Goal: Task Accomplishment & Management: Manage account settings

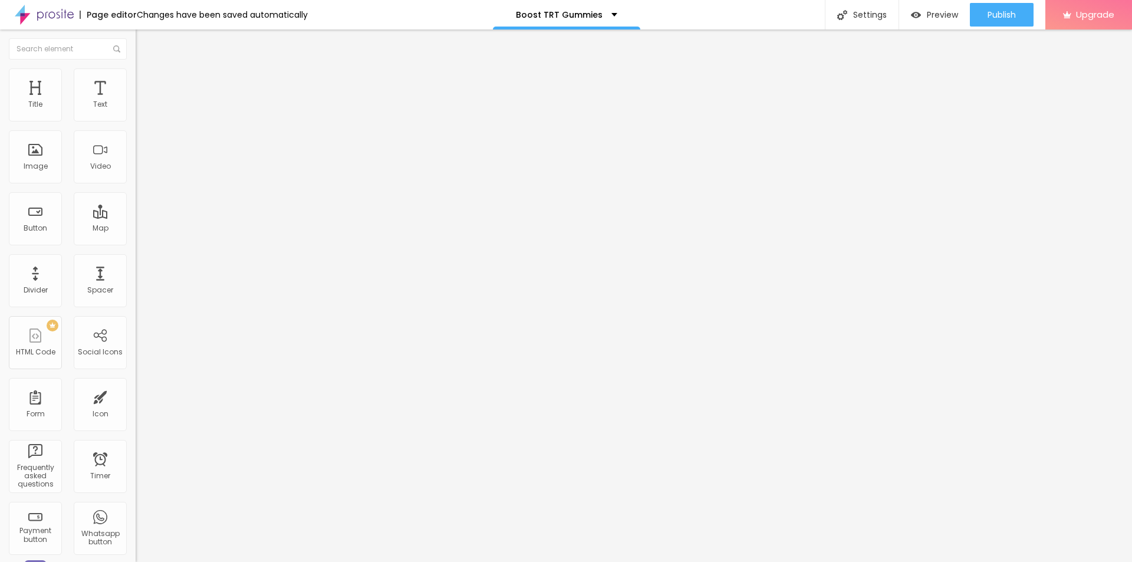
click at [136, 101] on span "Add image" at bounding box center [160, 96] width 48 height 10
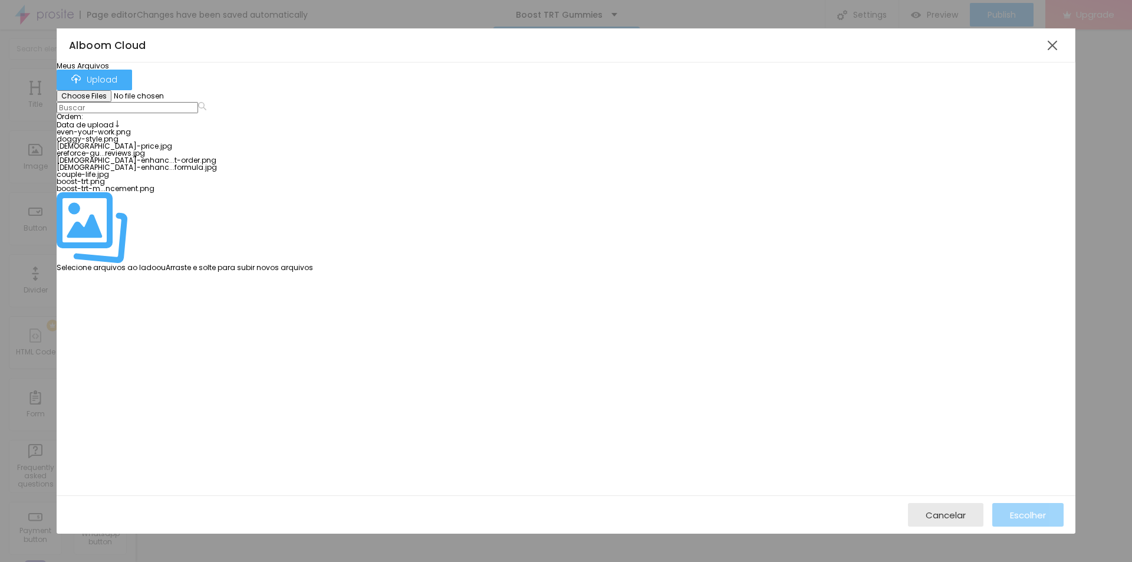
click at [156, 128] on div at bounding box center [185, 128] width 256 height 0
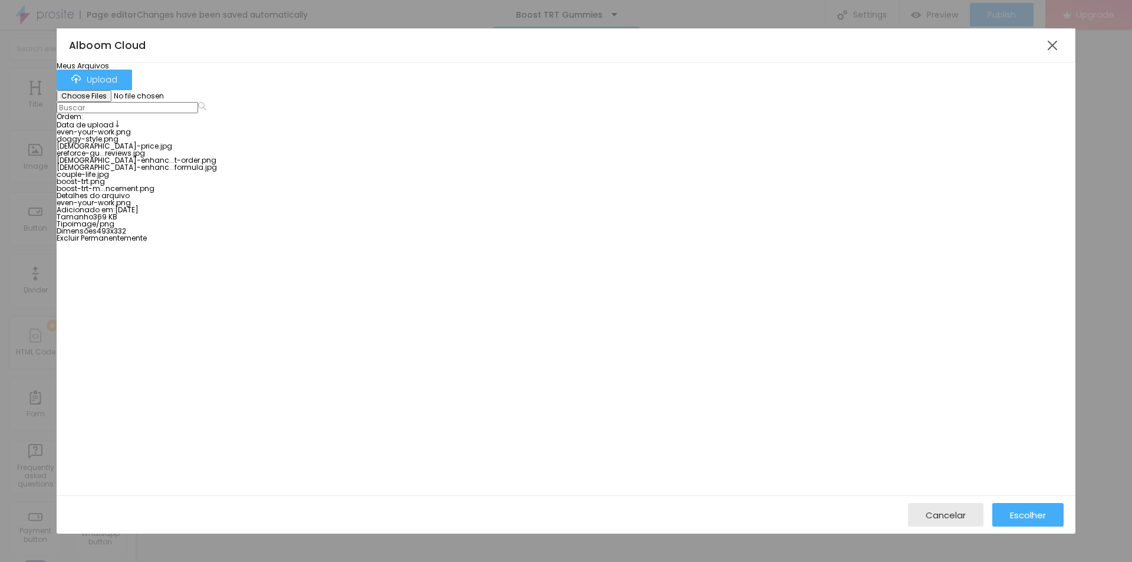
click at [217, 178] on div at bounding box center [137, 178] width 160 height 0
click at [1010, 510] on span "Escolher" at bounding box center [1028, 515] width 36 height 10
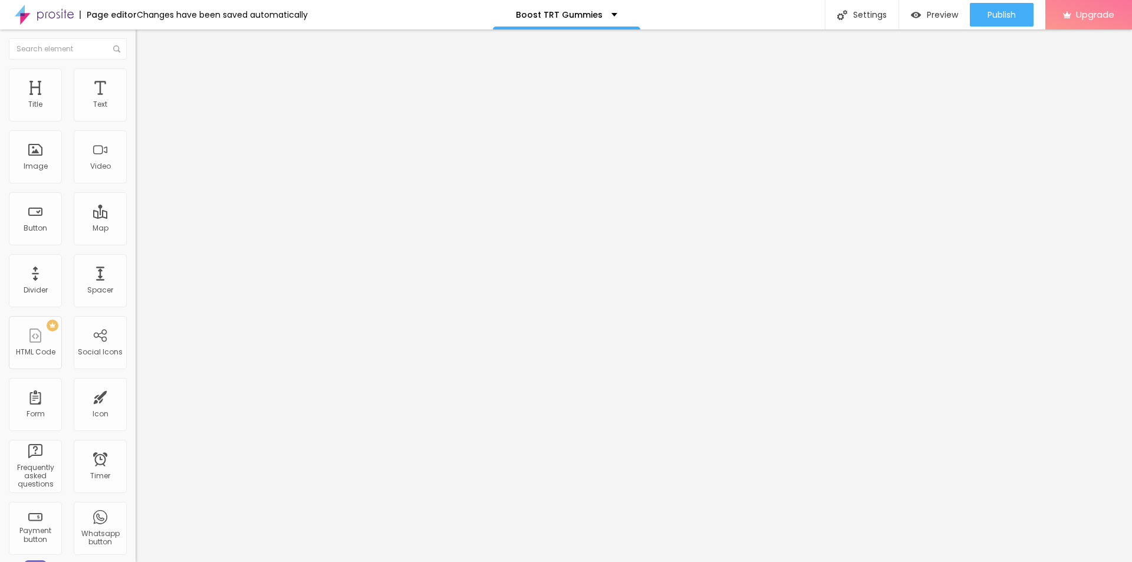
click at [136, 119] on input "text" at bounding box center [206, 113] width 141 height 12
paste input "Boost TRT"
type input "Boost TRT"
click at [136, 242] on input "https://" at bounding box center [206, 236] width 141 height 12
paste input "[DOMAIN_NAME][URL]"
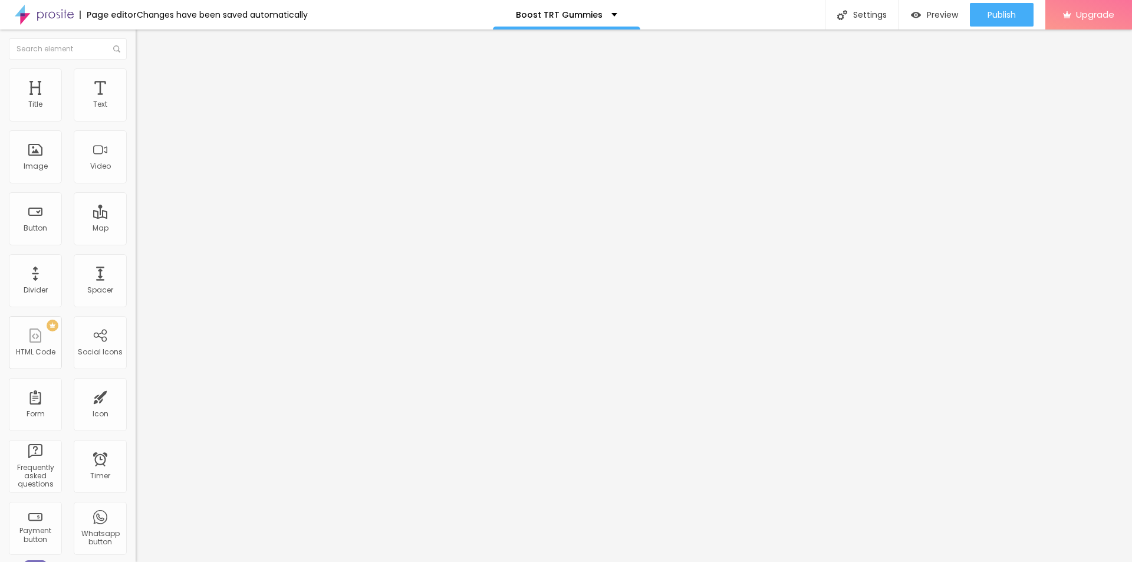
scroll to position [0, 75]
type input "[URL][DOMAIN_NAME]"
click at [136, 68] on img at bounding box center [141, 73] width 11 height 11
drag, startPoint x: 117, startPoint y: 123, endPoint x: 88, endPoint y: 127, distance: 29.7
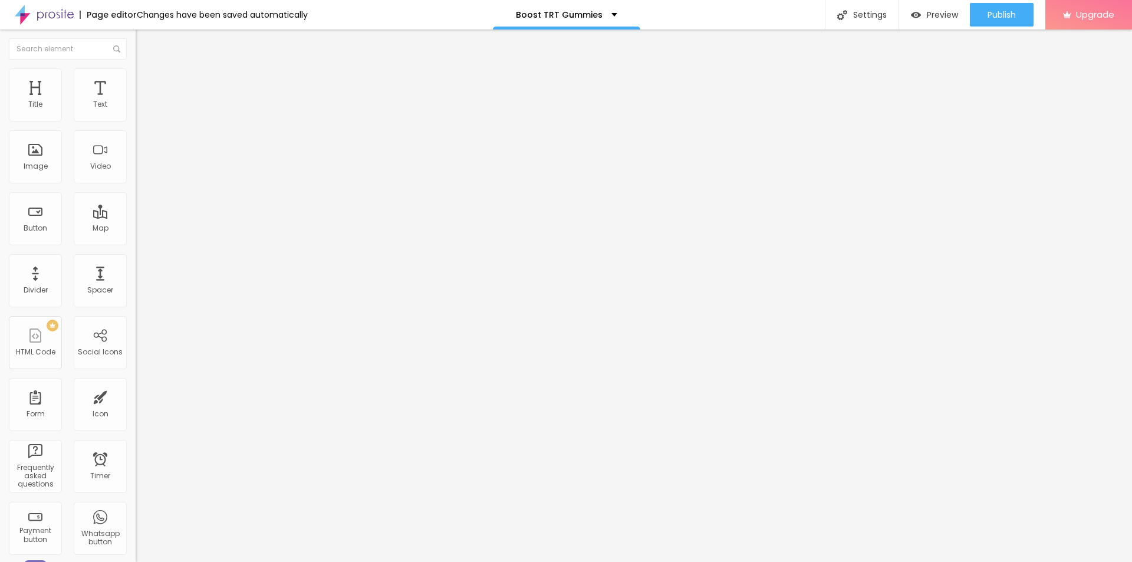
click at [136, 122] on div at bounding box center [204, 116] width 136 height 11
type input "95"
type input "90"
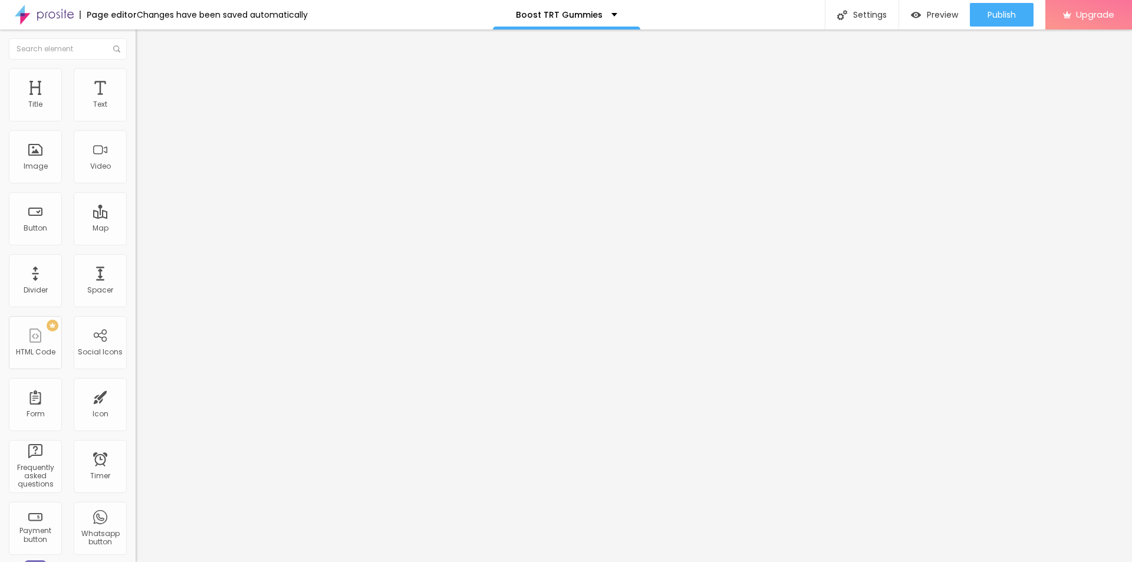
type input "85"
type input "80"
type input "75"
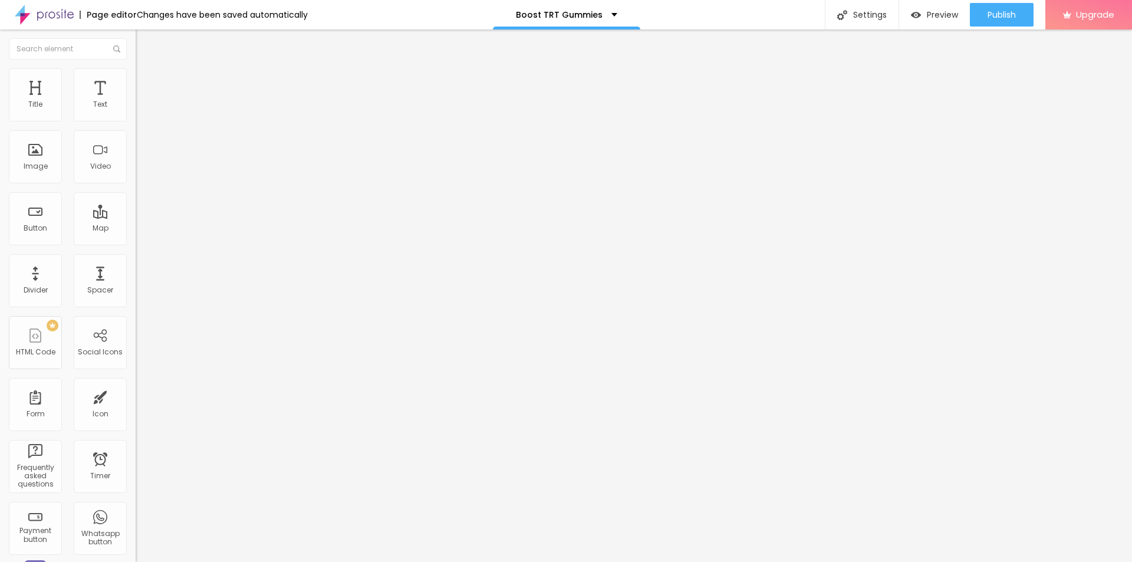
type input "75"
type input "70"
type input "65"
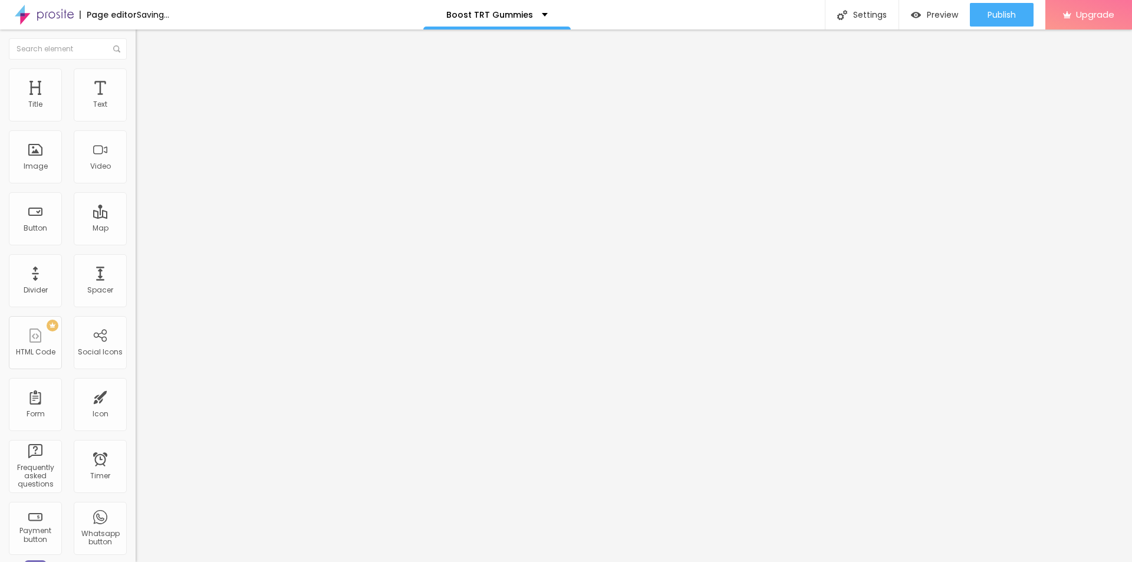
type input "60"
type input "55"
type input "50"
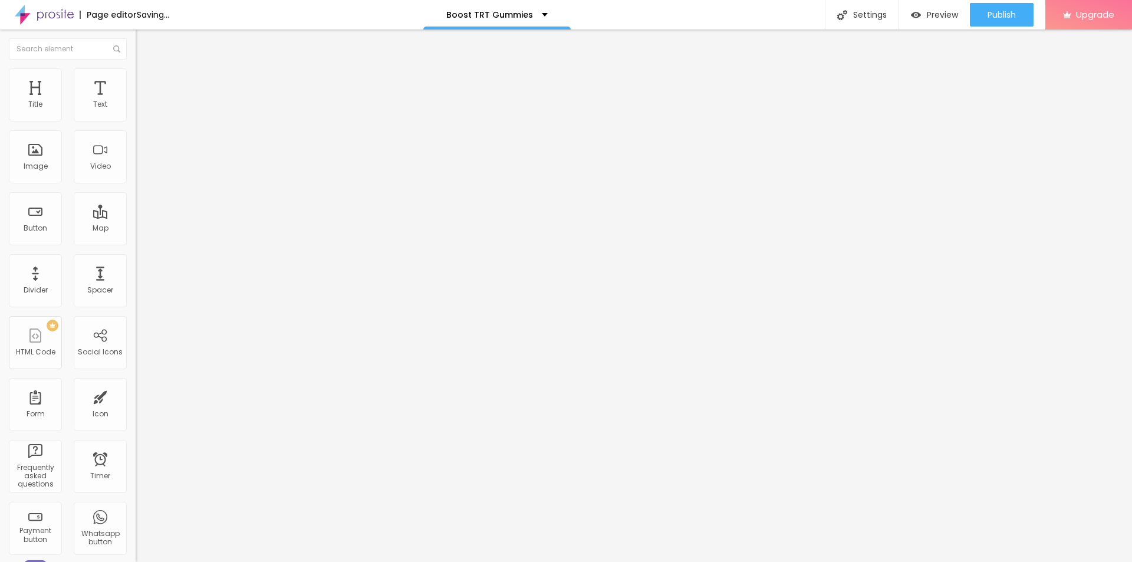
type input "50"
type input "45"
type input "40"
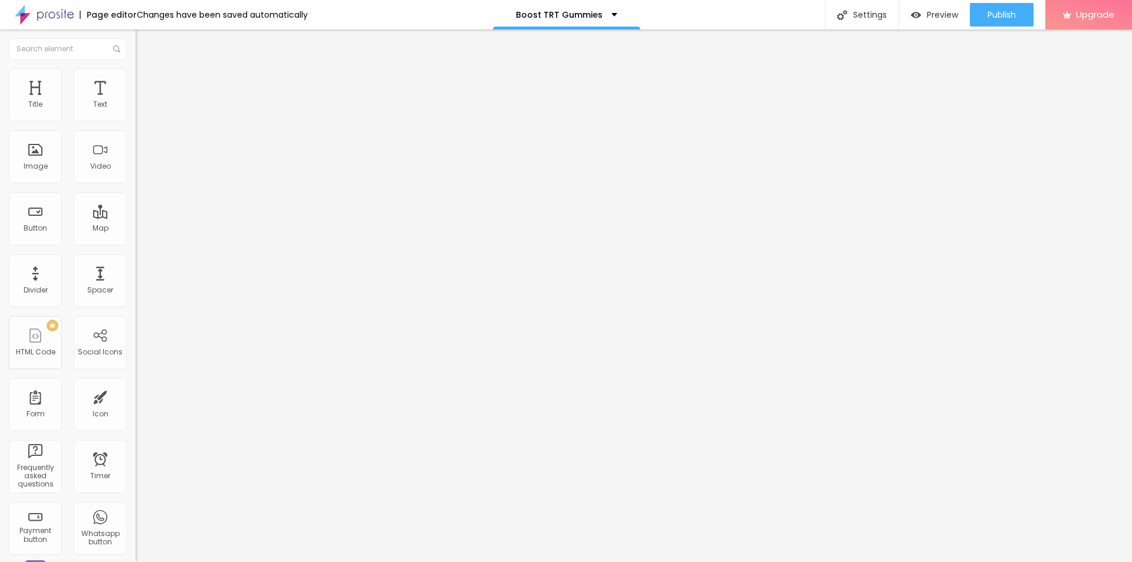
type input "35"
drag, startPoint x: 125, startPoint y: 129, endPoint x: 43, endPoint y: 127, distance: 82.0
type input "35"
click at [136, 121] on input "range" at bounding box center [174, 115] width 76 height 9
click at [875, 17] on div "Settings" at bounding box center [862, 14] width 74 height 29
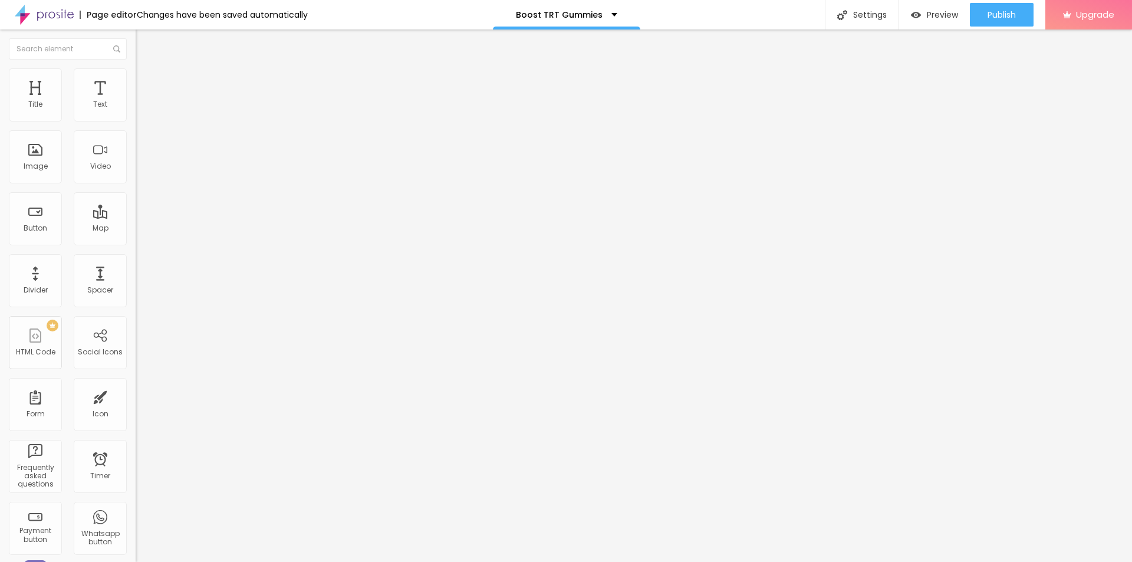
paste input "Boost TRT"
paste input "Natural [MEDICAL_DATA] & [DEMOGRAPHIC_DATA][MEDICAL_DATA] Gummies"
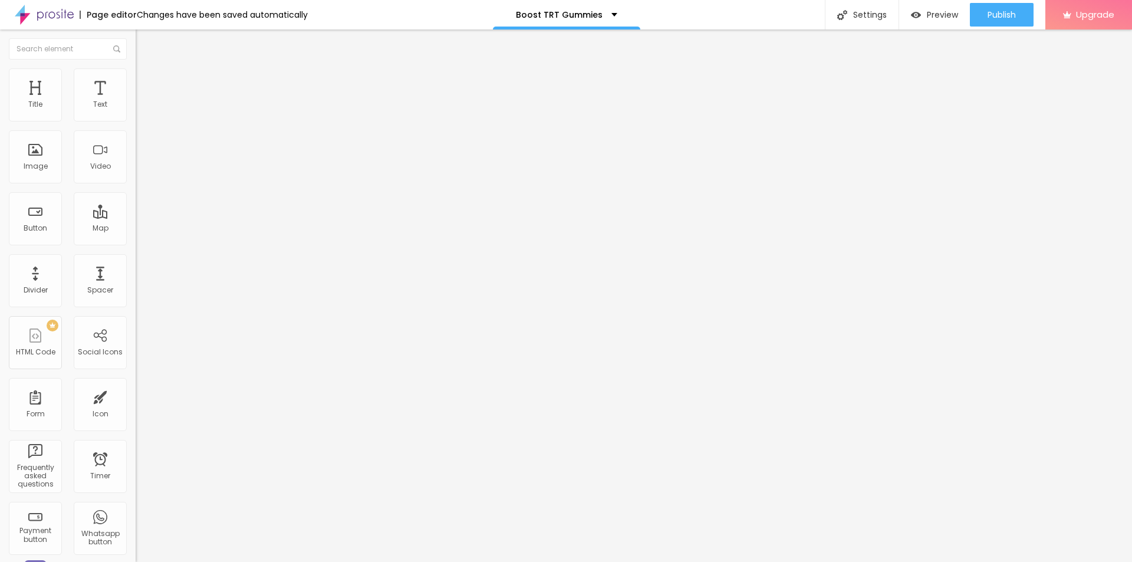
type input "Boost TRT Natural [MEDICAL_DATA] & [DEMOGRAPHIC_DATA][MEDICAL_DATA] Gummies"
drag, startPoint x: 530, startPoint y: 297, endPoint x: 423, endPoint y: 297, distance: 106.7
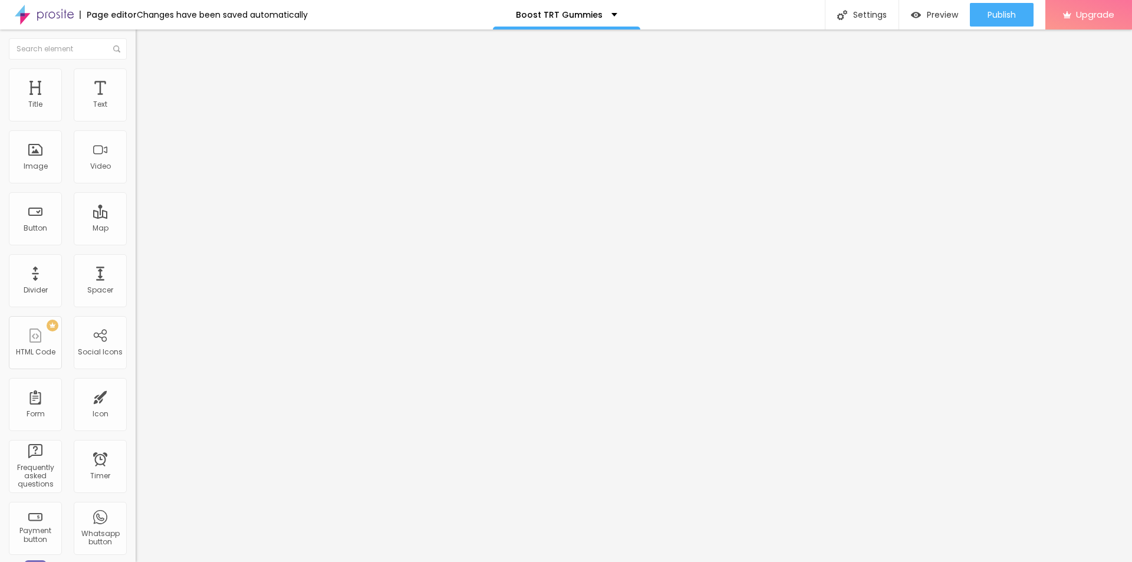
copy div "SEO Add Title, Description and keywords to help Google and other search engines…"
drag, startPoint x: 522, startPoint y: 302, endPoint x: 438, endPoint y: 302, distance: 83.7
copy span "Page Description"
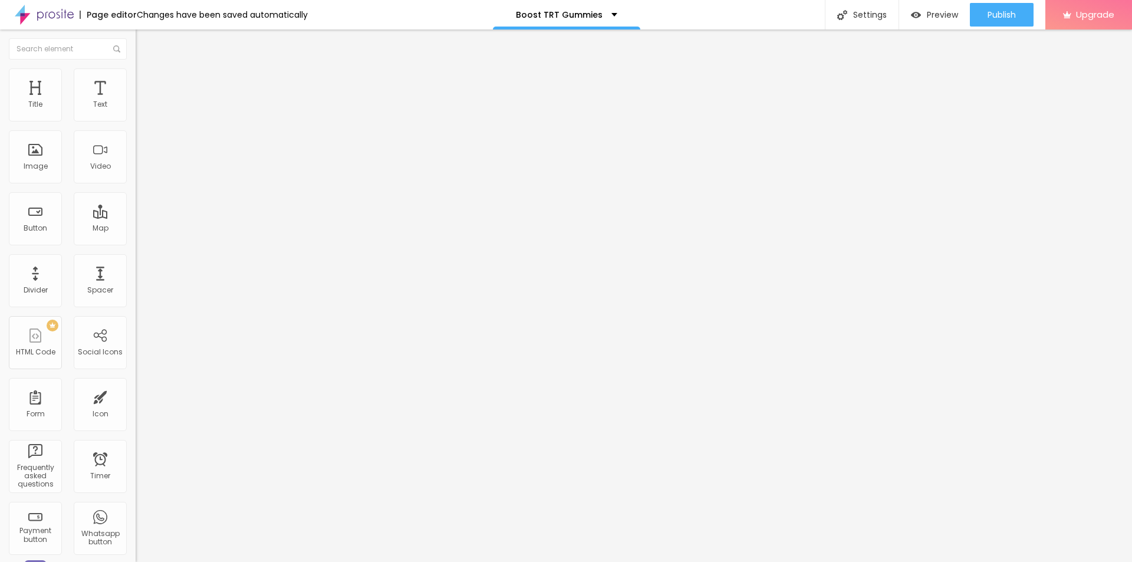
paste textarea "Boost TRT [DEMOGRAPHIC_DATA][MEDICAL_DATA] Gummies – Natural [MEDICAL_DATA] sup…"
type textarea "Boost TRT [DEMOGRAPHIC_DATA][MEDICAL_DATA] Gummies – Natural [MEDICAL_DATA] sup…"
drag, startPoint x: 496, startPoint y: 276, endPoint x: 441, endPoint y: 276, distance: 54.8
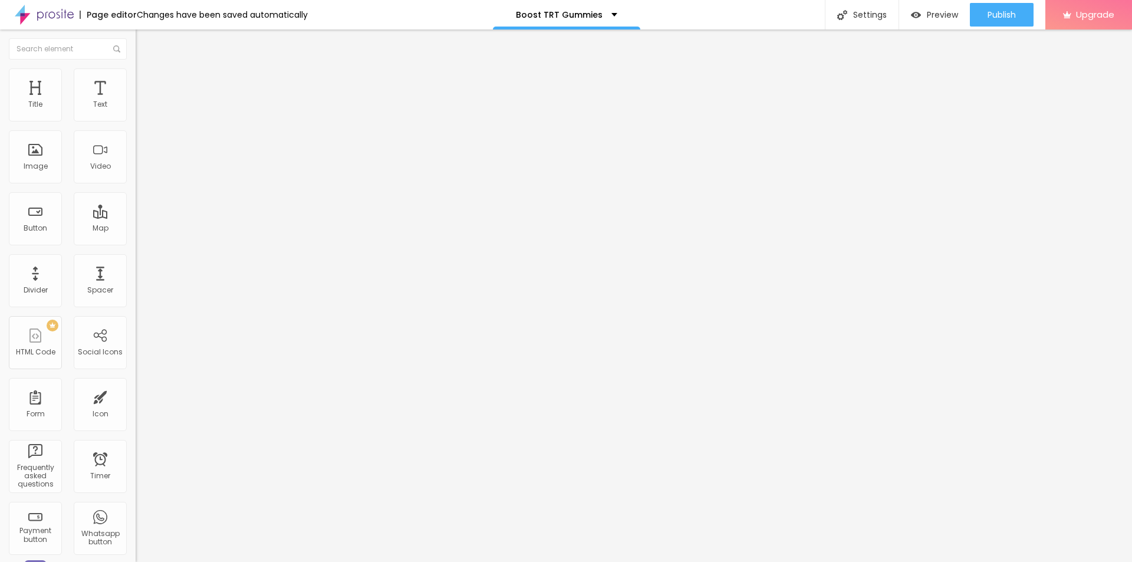
paste textarea "Boost TRT"
type textarea "Boost TRT"
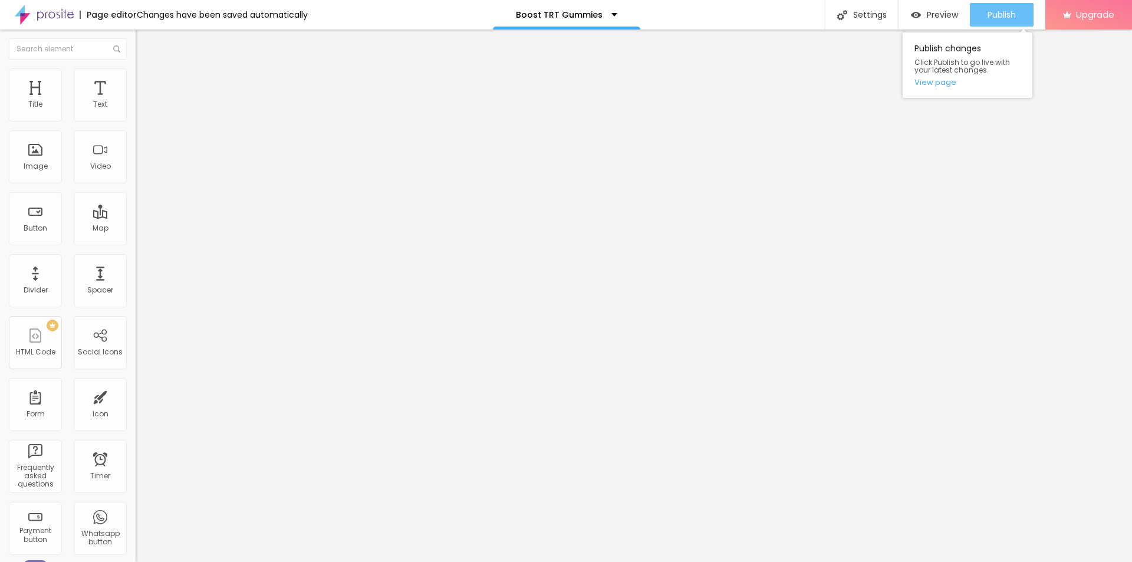
click at [980, 18] on button "Publish" at bounding box center [1002, 15] width 64 height 24
click at [928, 79] on link "View page" at bounding box center [967, 82] width 106 height 8
